Goal: Task Accomplishment & Management: Manage account settings

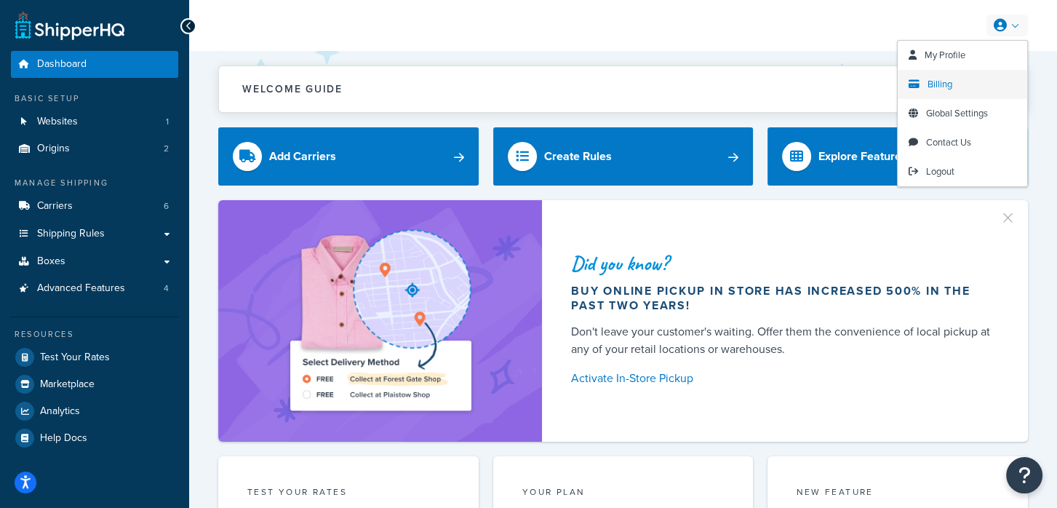
click at [980, 80] on link "Billing" at bounding box center [963, 84] width 130 height 29
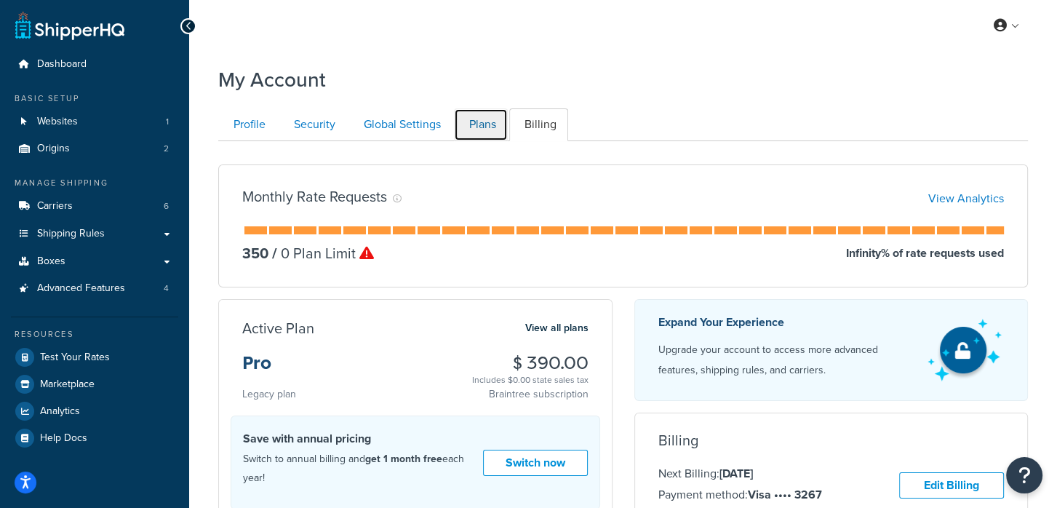
click at [489, 123] on link "Plans" at bounding box center [481, 124] width 54 height 33
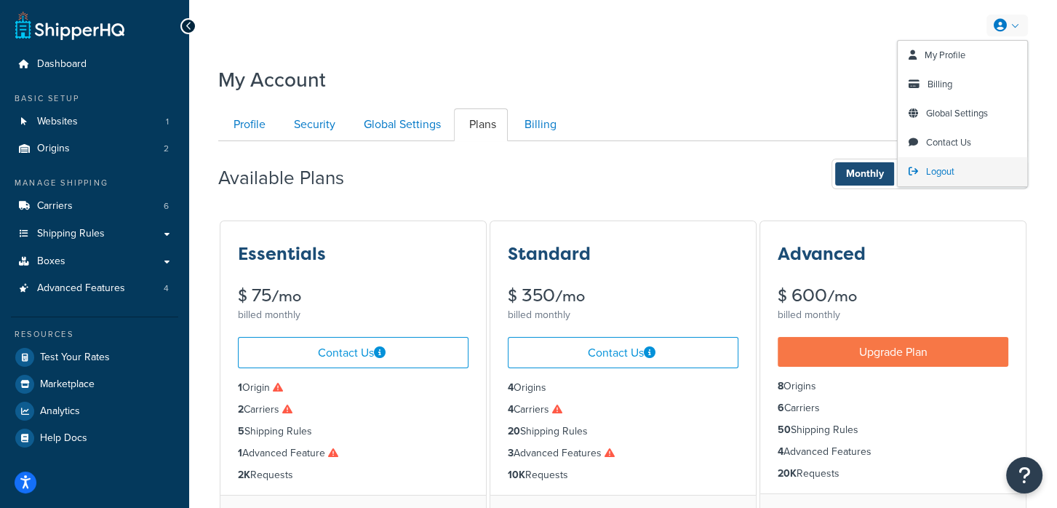
click at [950, 168] on span "Logout" at bounding box center [940, 171] width 28 height 14
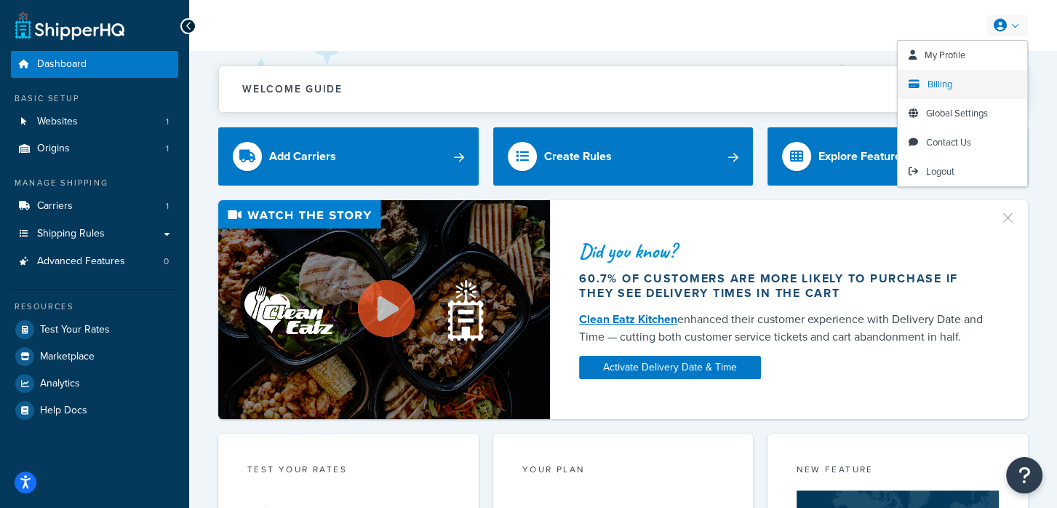
click at [952, 91] on link "Billing" at bounding box center [963, 84] width 130 height 29
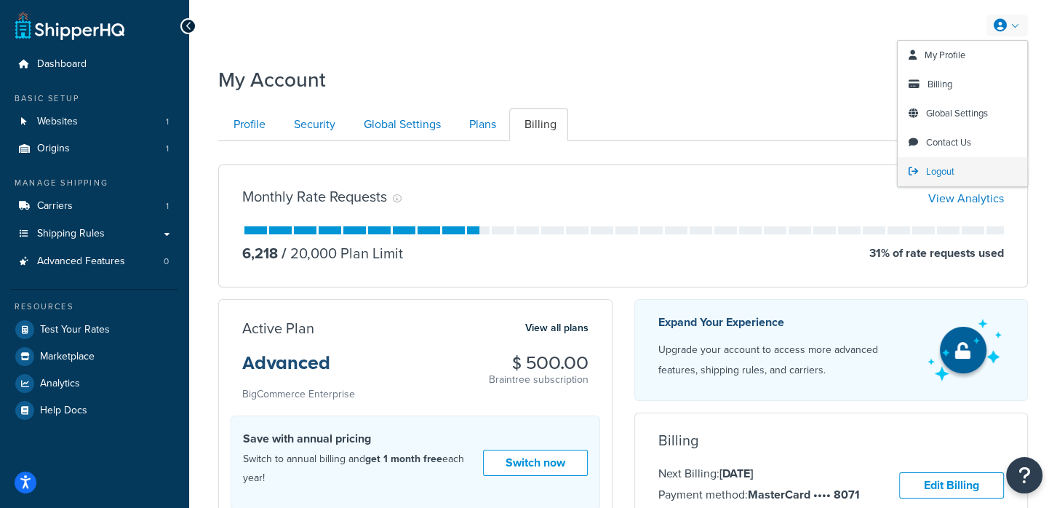
click at [930, 170] on span "Logout" at bounding box center [940, 171] width 28 height 14
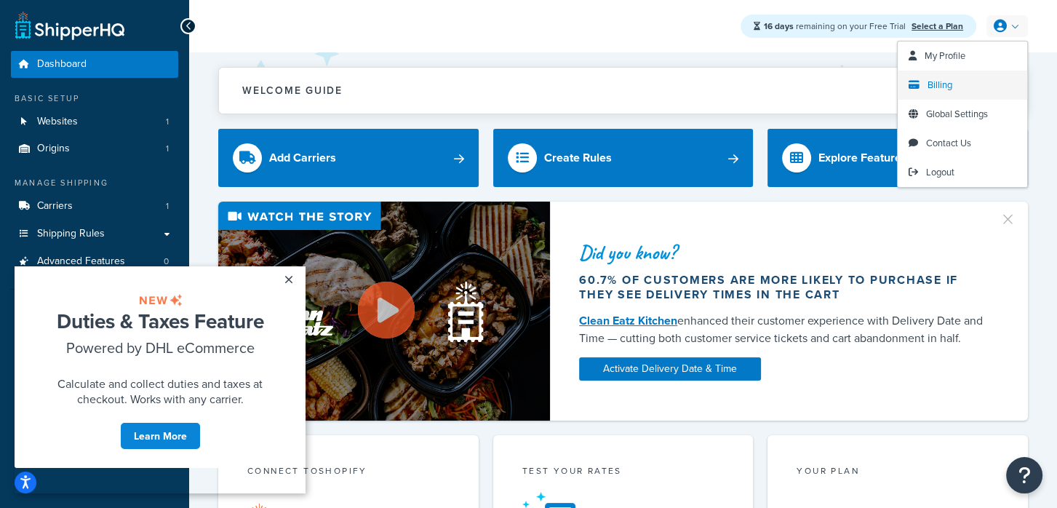
click at [952, 83] on link "Billing" at bounding box center [963, 85] width 130 height 29
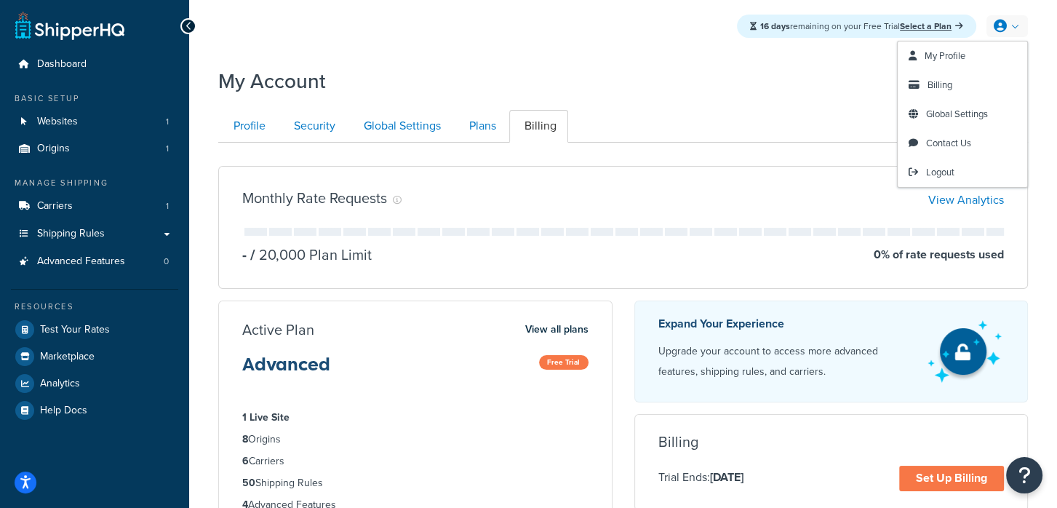
click at [1011, 28] on link at bounding box center [1007, 26] width 41 height 22
click at [954, 175] on span "Logout" at bounding box center [940, 172] width 28 height 14
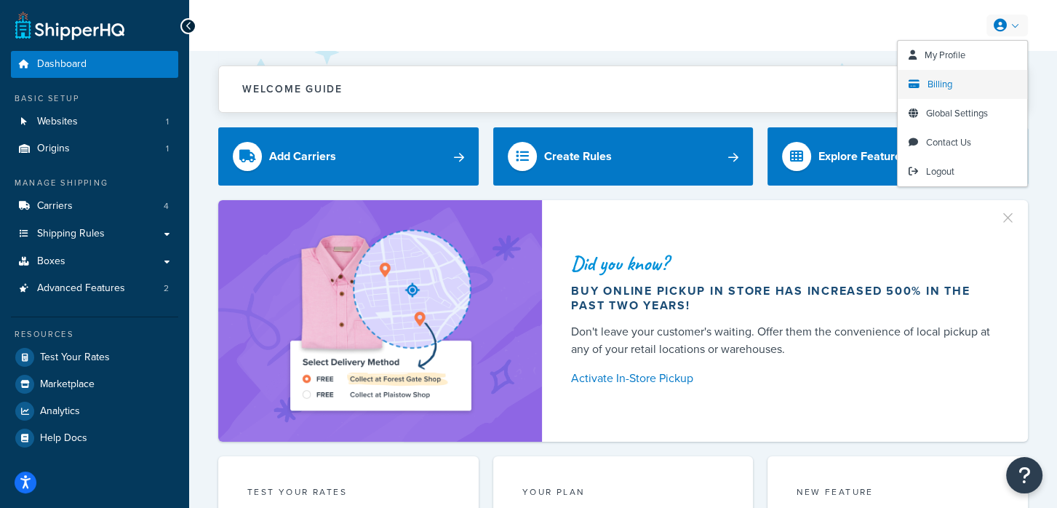
click at [944, 77] on span "Billing" at bounding box center [940, 84] width 25 height 14
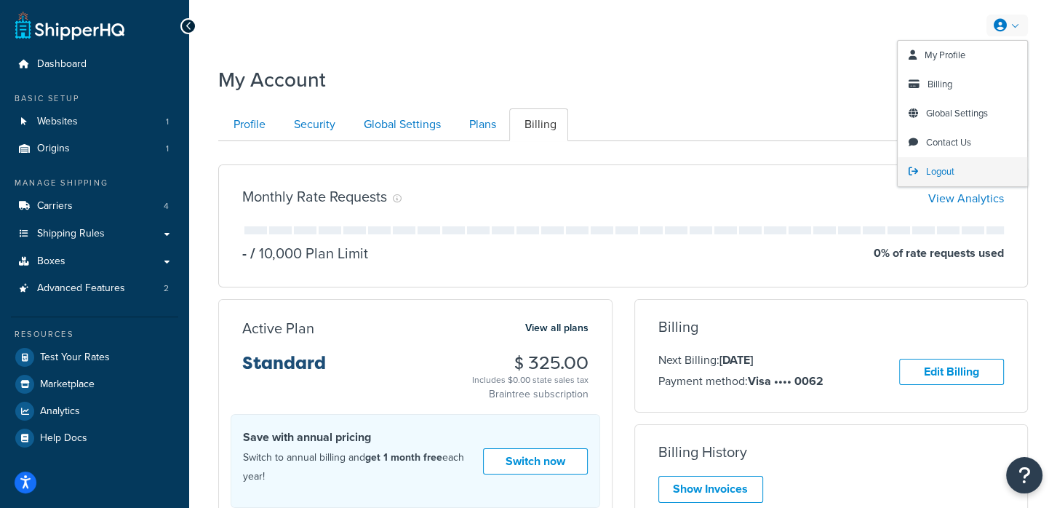
click at [932, 175] on span "Logout" at bounding box center [940, 171] width 28 height 14
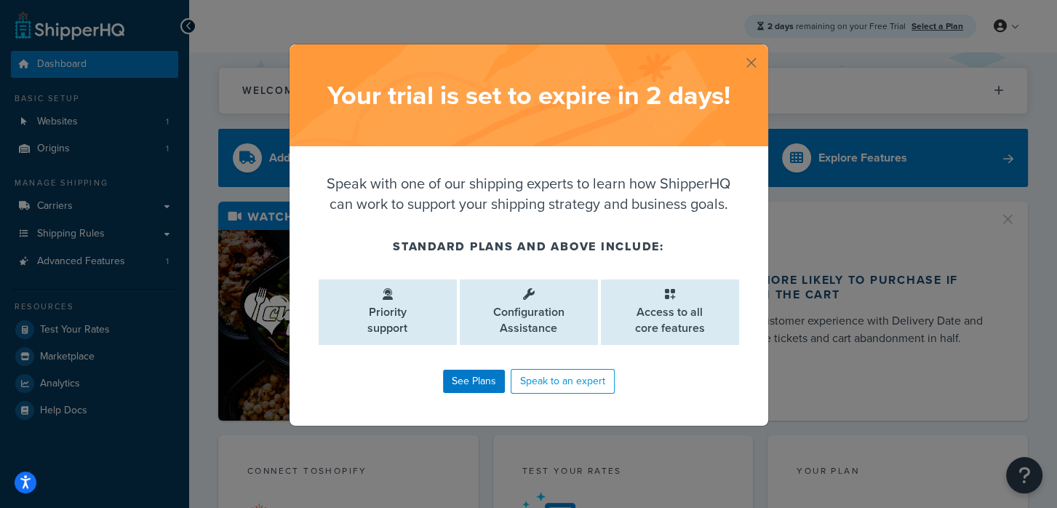
click at [765, 48] on button "button" at bounding box center [767, 46] width 4 height 4
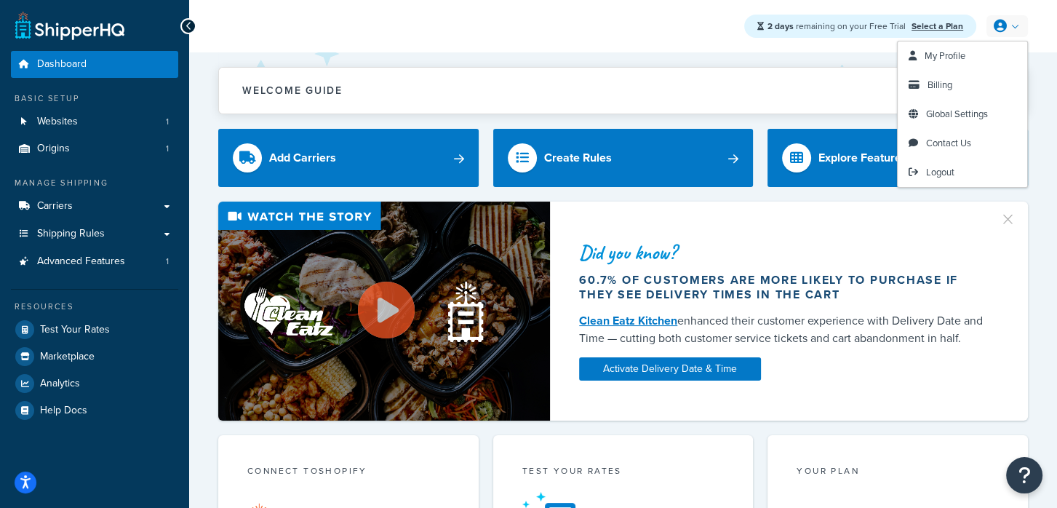
click at [1011, 33] on link at bounding box center [1007, 26] width 41 height 22
click at [938, 84] on span "Billing" at bounding box center [940, 85] width 25 height 14
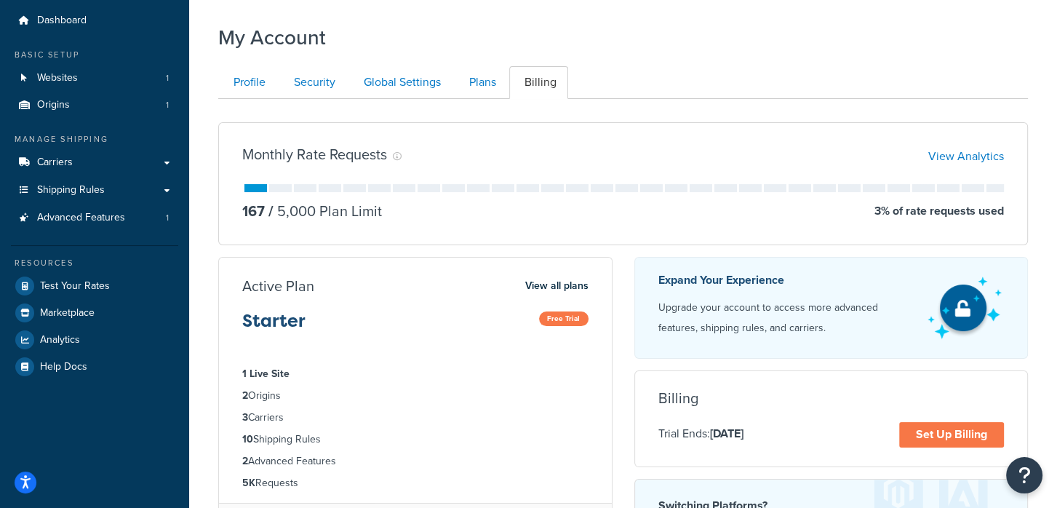
scroll to position [47, 0]
